Goal: Navigation & Orientation: Find specific page/section

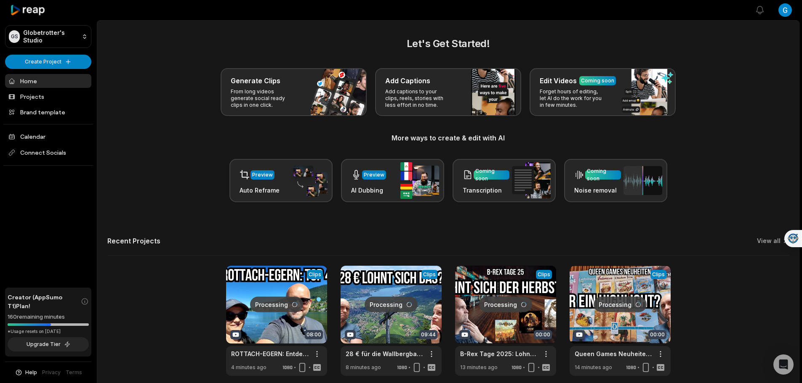
click at [758, 241] on link "View all" at bounding box center [769, 241] width 24 height 8
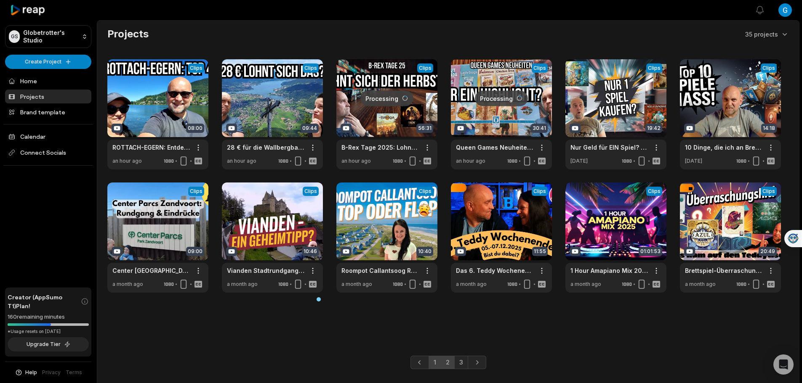
click at [448, 367] on link "2" at bounding box center [448, 362] width 14 height 13
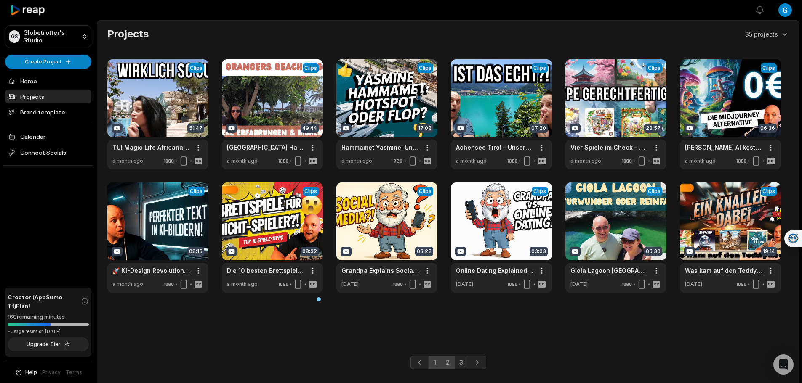
click at [434, 364] on link "1" at bounding box center [434, 362] width 13 height 13
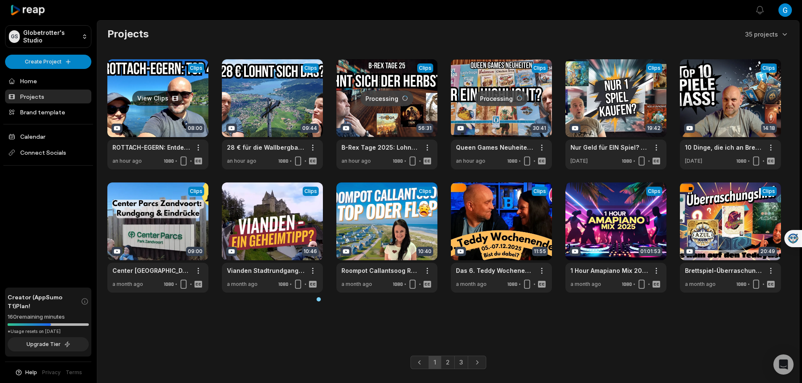
click at [146, 101] on link at bounding box center [157, 114] width 101 height 110
